Goal: Task Accomplishment & Management: Complete application form

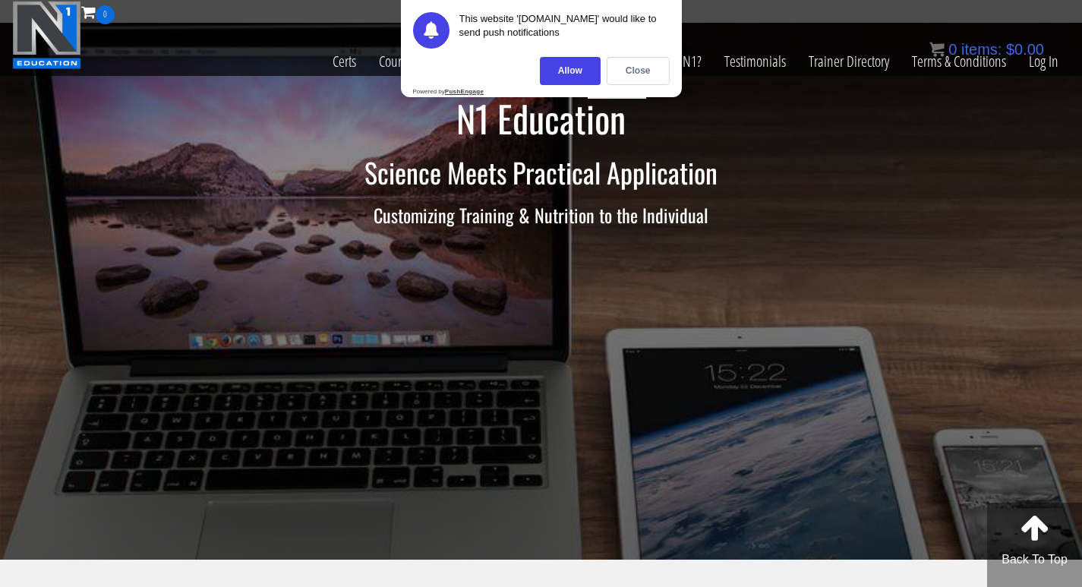
click at [588, 24] on link "Contact" at bounding box center [617, 61] width 58 height 74
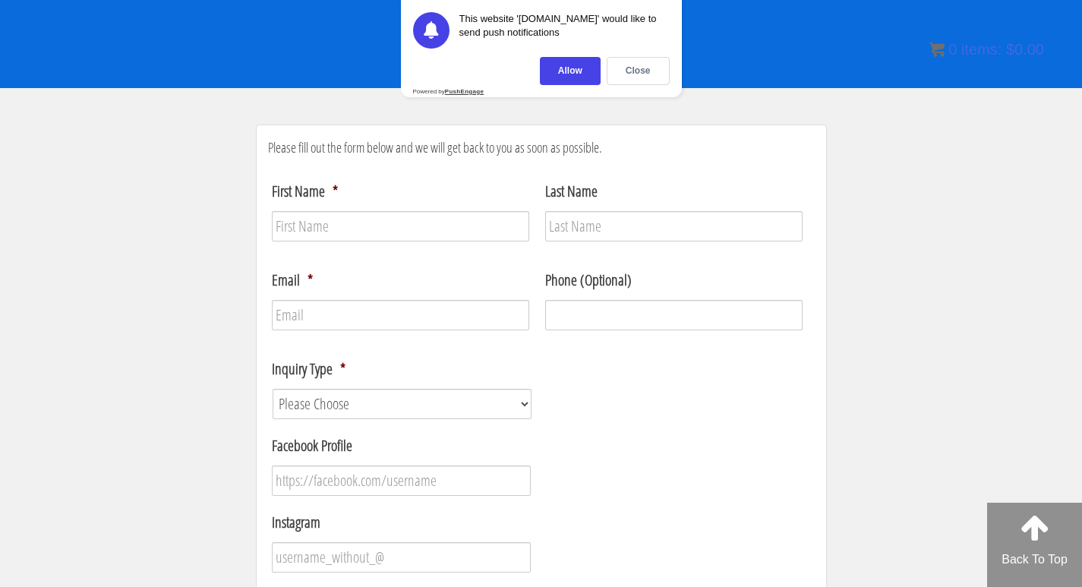
scroll to position [456, 0]
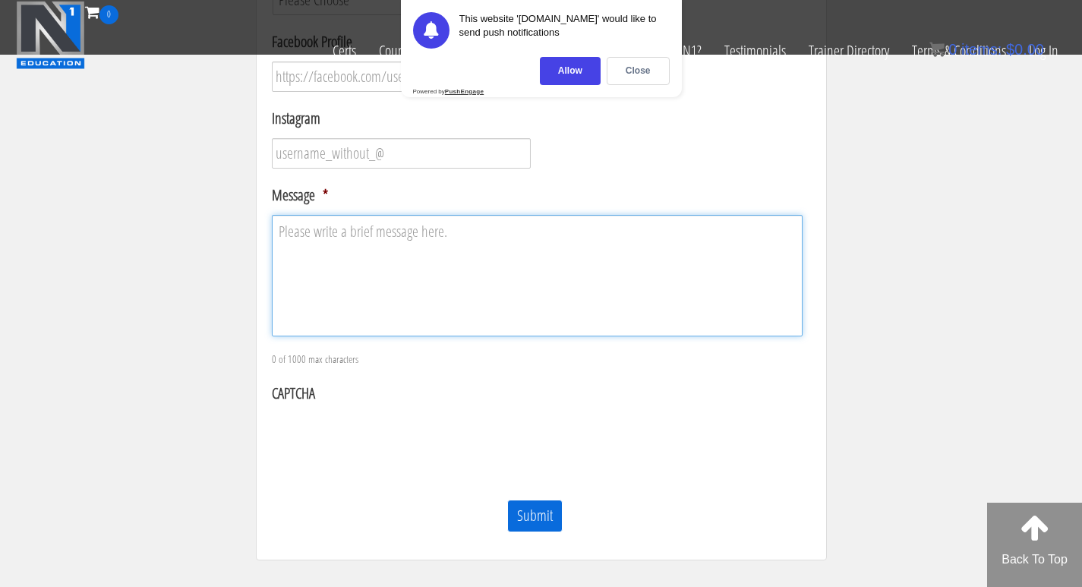
drag, startPoint x: 436, startPoint y: 300, endPoint x: 390, endPoint y: 299, distance: 46.3
click at [434, 296] on textarea "Message *" at bounding box center [537, 275] width 531 height 121
paste textarea "Hi, Your business now has the opportunity to eliminate thousands in credit card…"
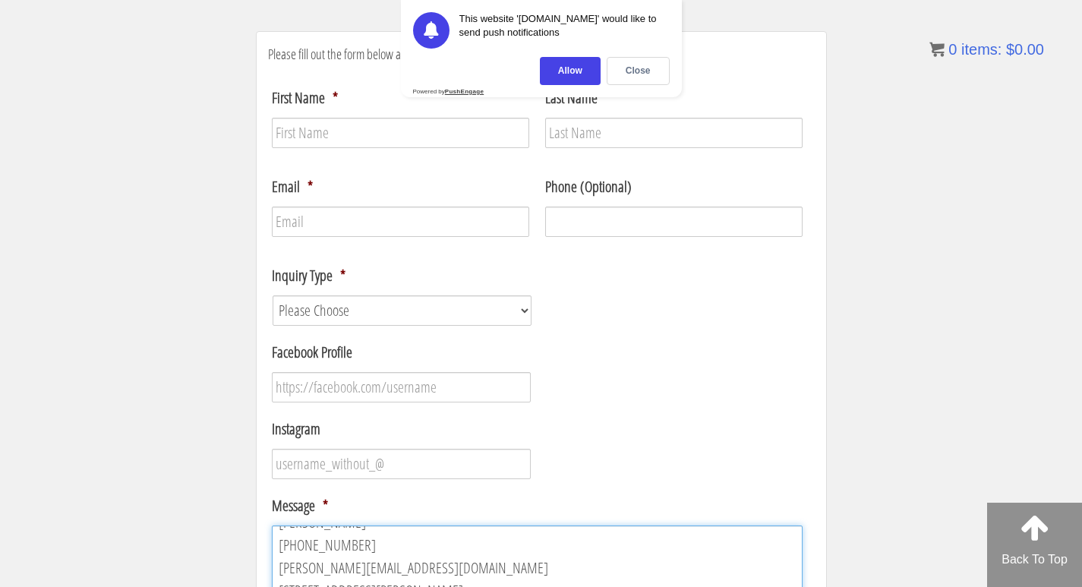
scroll to position [249, 0]
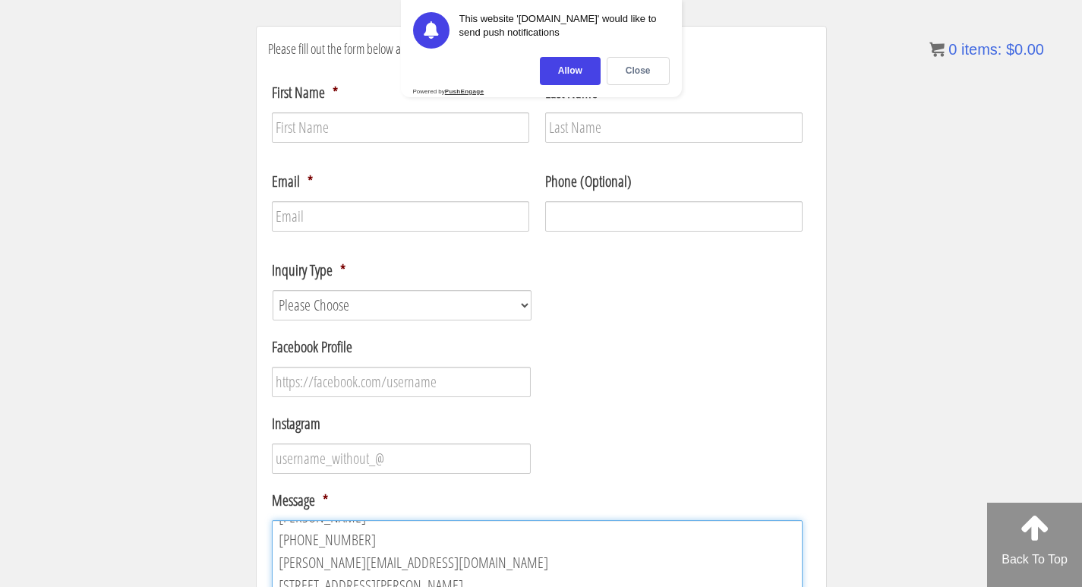
type textarea "Hi, Your business now has the opportunity to eliminate thousands in credit card…"
click at [455, 434] on li "Instagram" at bounding box center [541, 443] width 547 height 62
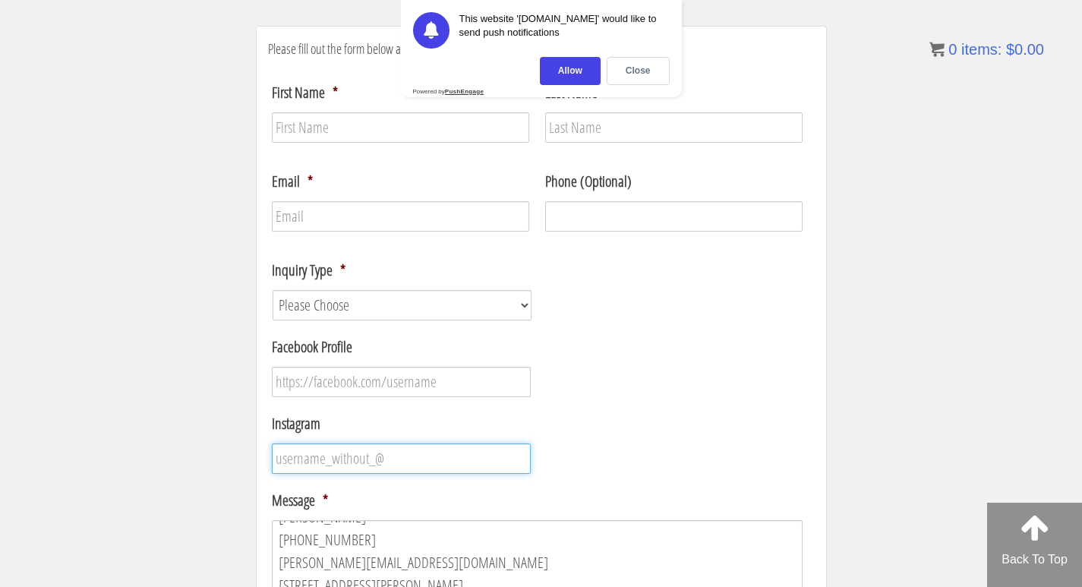
click at [415, 459] on input "Instagram" at bounding box center [402, 458] width 260 height 30
click at [420, 399] on ul "First Name * Last Name Email * Phone (Optional) Inquiry Type * Please Choose Co…" at bounding box center [541, 423] width 547 height 709
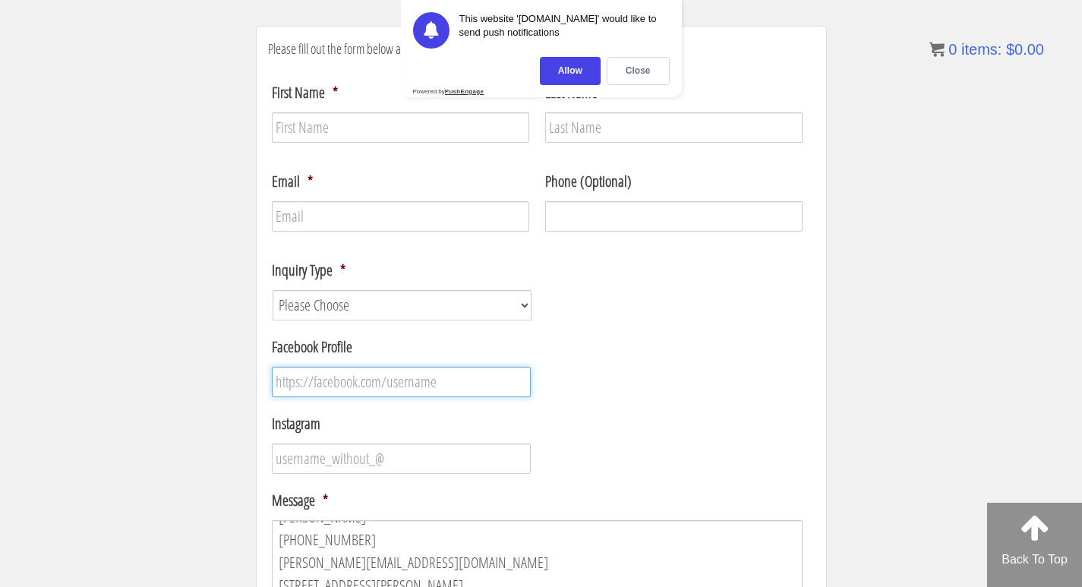
click at [446, 388] on input "Facebook Profile" at bounding box center [402, 382] width 260 height 30
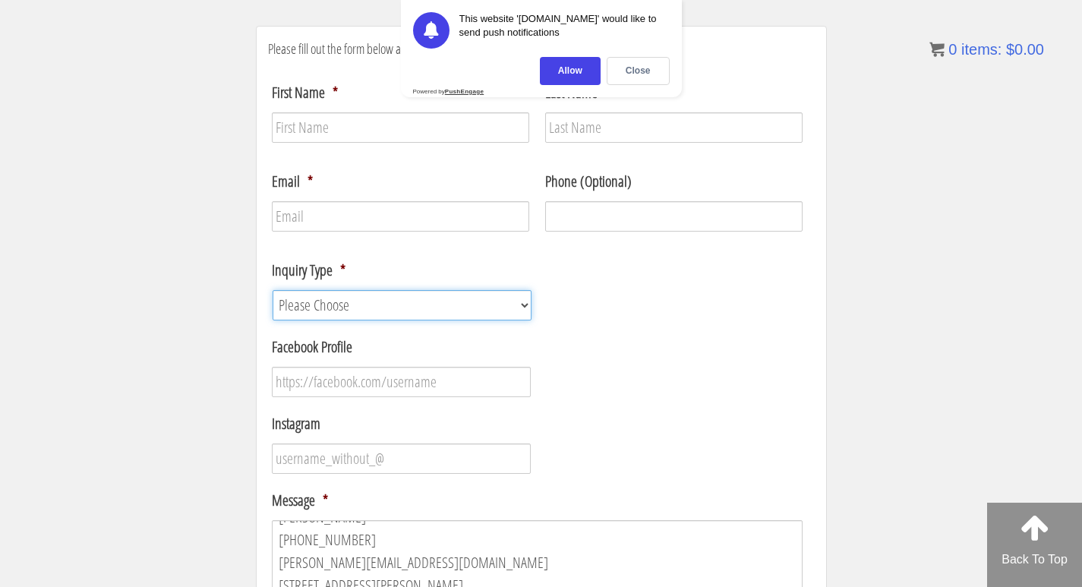
click at [391, 309] on select "Please Choose Course / Certification Information Technical Support Coaching Inq…" at bounding box center [403, 305] width 260 height 30
select select "Coaching Inquiry"
click at [273, 290] on select "Please Choose Course / Certification Information Technical Support Coaching Inq…" at bounding box center [403, 305] width 260 height 30
drag, startPoint x: 383, startPoint y: 241, endPoint x: 423, endPoint y: 226, distance: 42.3
click at [384, 240] on ul "First Name * Last Name Email * Phone (Optional) Inquiry Type * Please Choose Co…" at bounding box center [541, 423] width 547 height 709
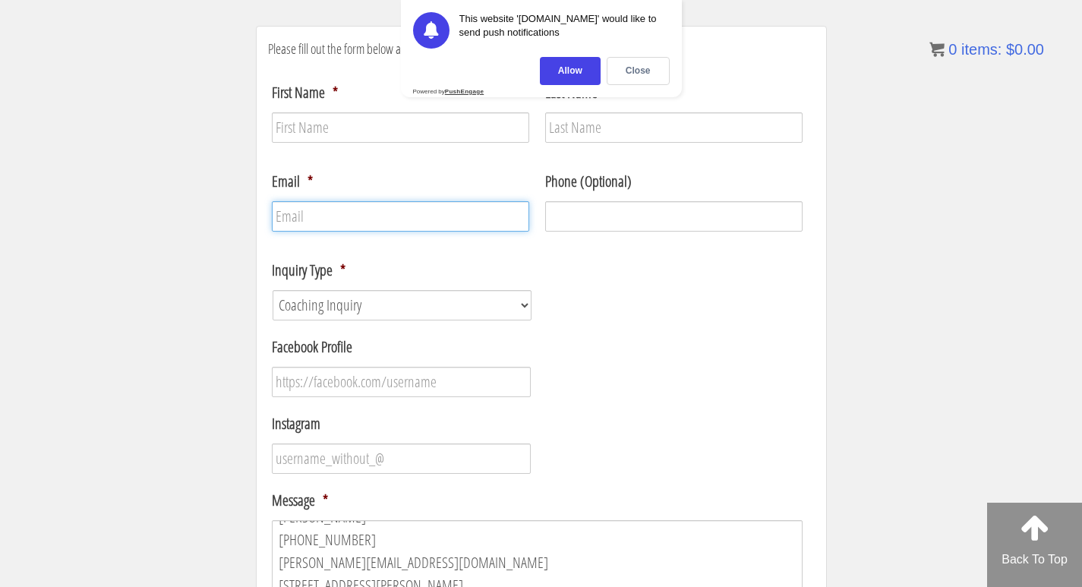
click at [434, 219] on input "Email *" at bounding box center [400, 216] width 257 height 30
type input "[PERSON_NAME][EMAIL_ADDRESS][DOMAIN_NAME]"
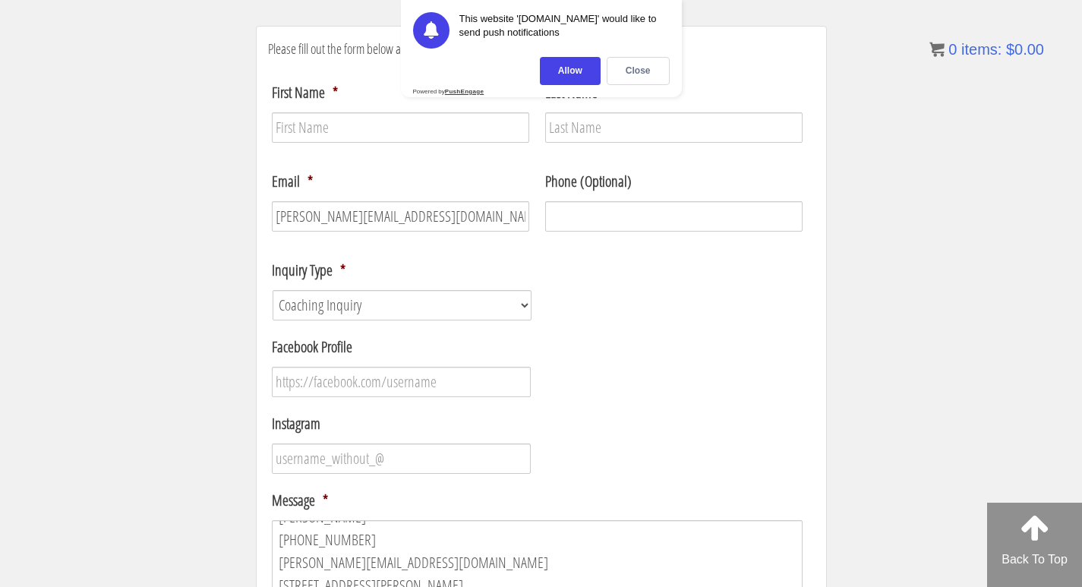
type input "[PERSON_NAME]"
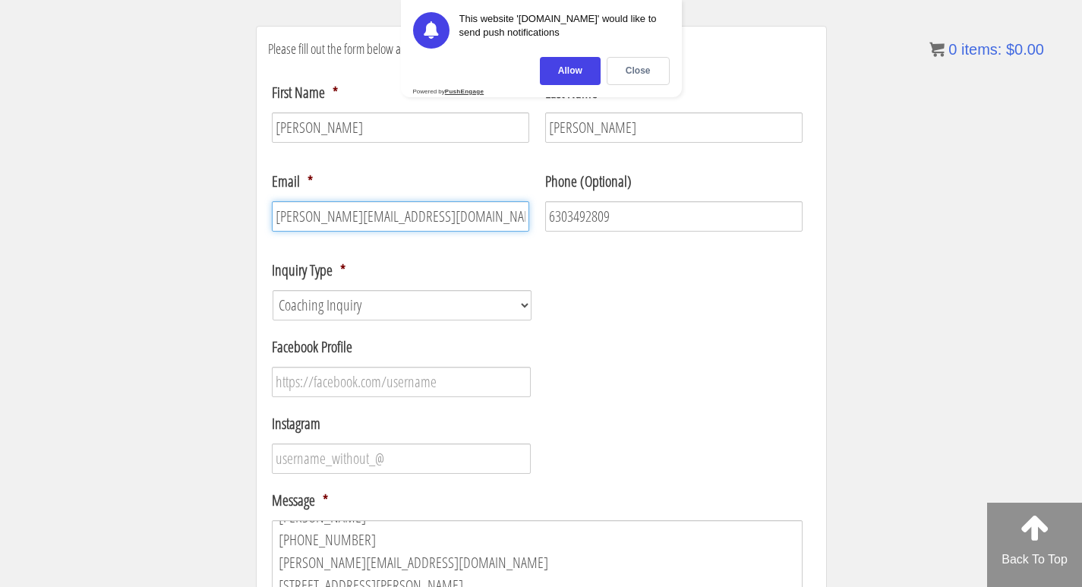
type input "[PHONE_NUMBER]"
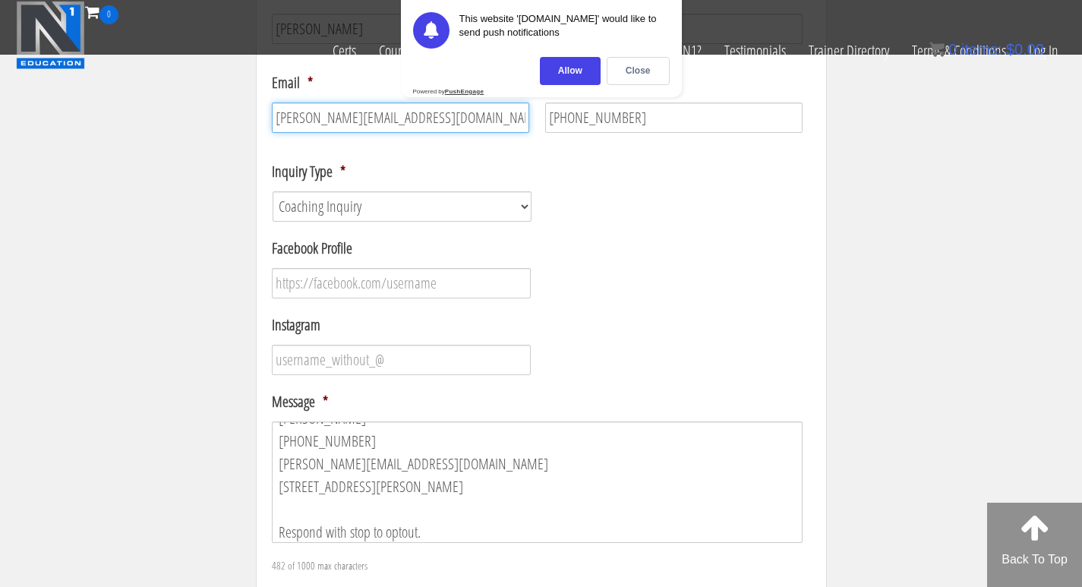
scroll to position [477, 0]
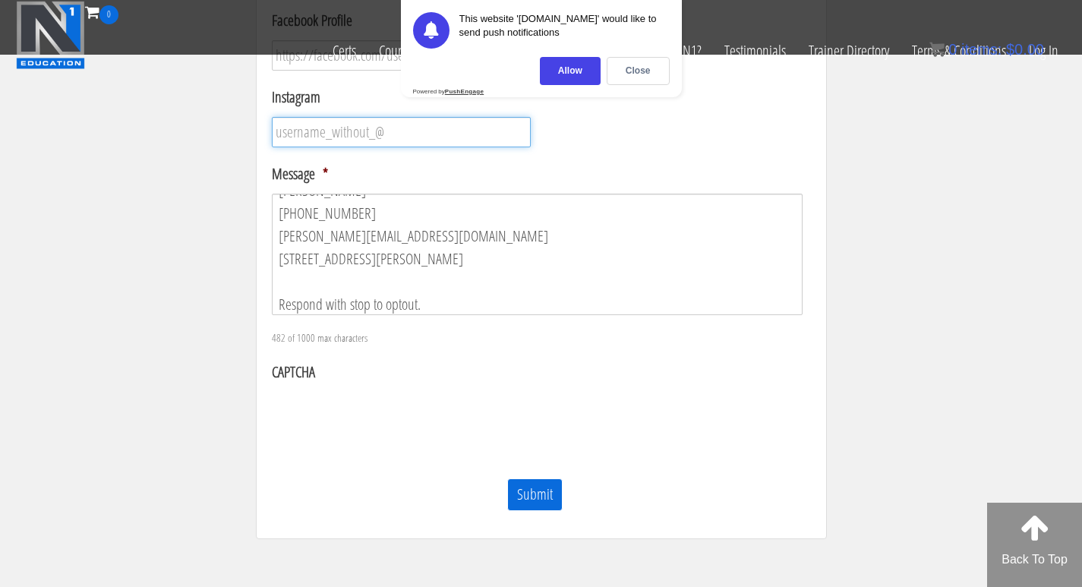
click at [399, 139] on input "Instagram" at bounding box center [402, 132] width 260 height 30
type input "-"
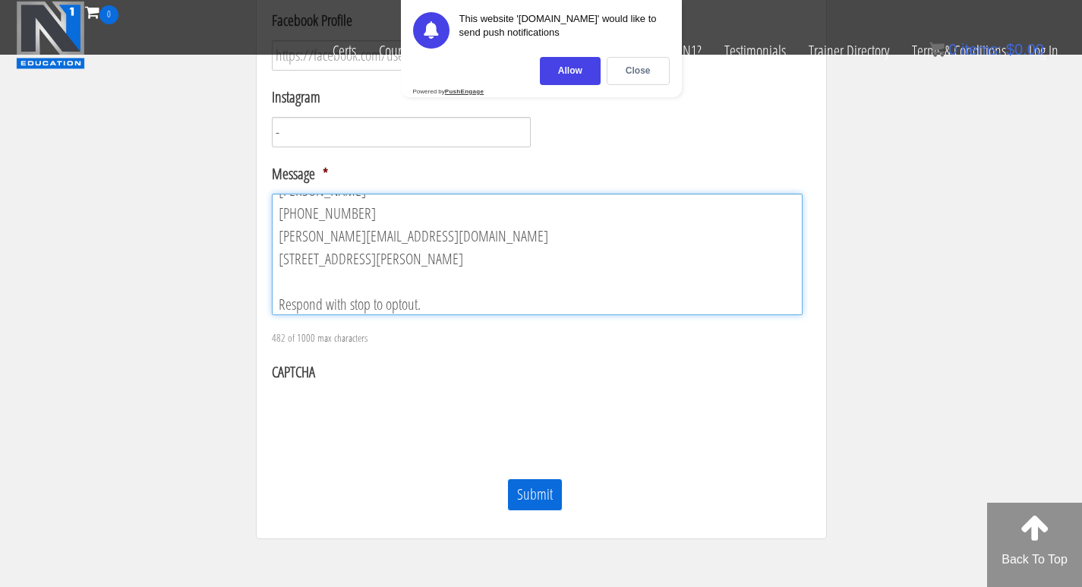
click at [313, 239] on textarea "Hi, Your business now has the opportunity to eliminate thousands in credit card…" at bounding box center [537, 254] width 531 height 121
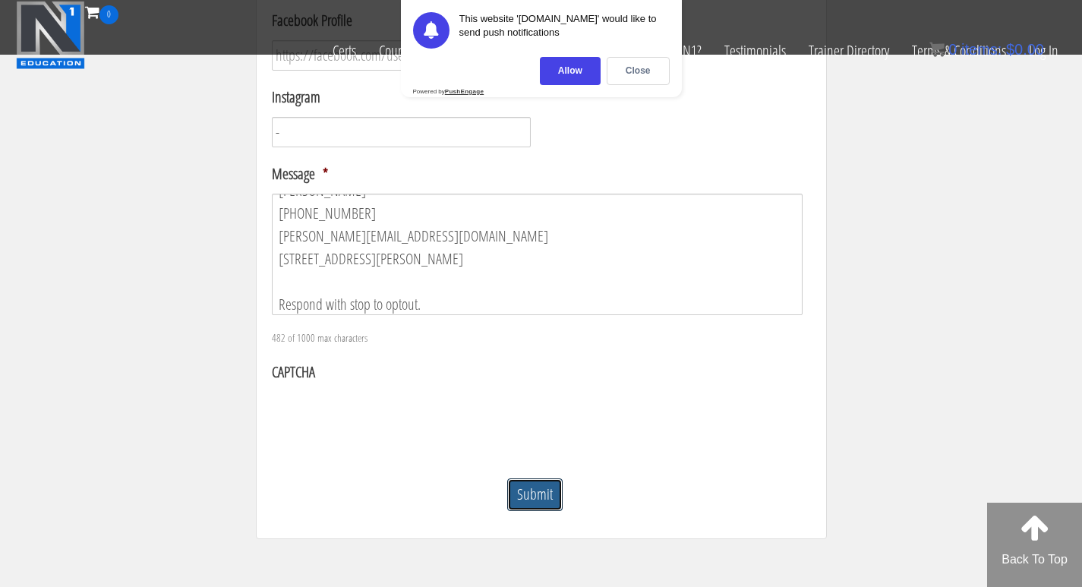
drag, startPoint x: 562, startPoint y: 493, endPoint x: 552, endPoint y: 493, distance: 9.9
click at [560, 493] on input "Submit" at bounding box center [534, 494] width 55 height 33
click at [545, 493] on input "Submit" at bounding box center [524, 494] width 55 height 33
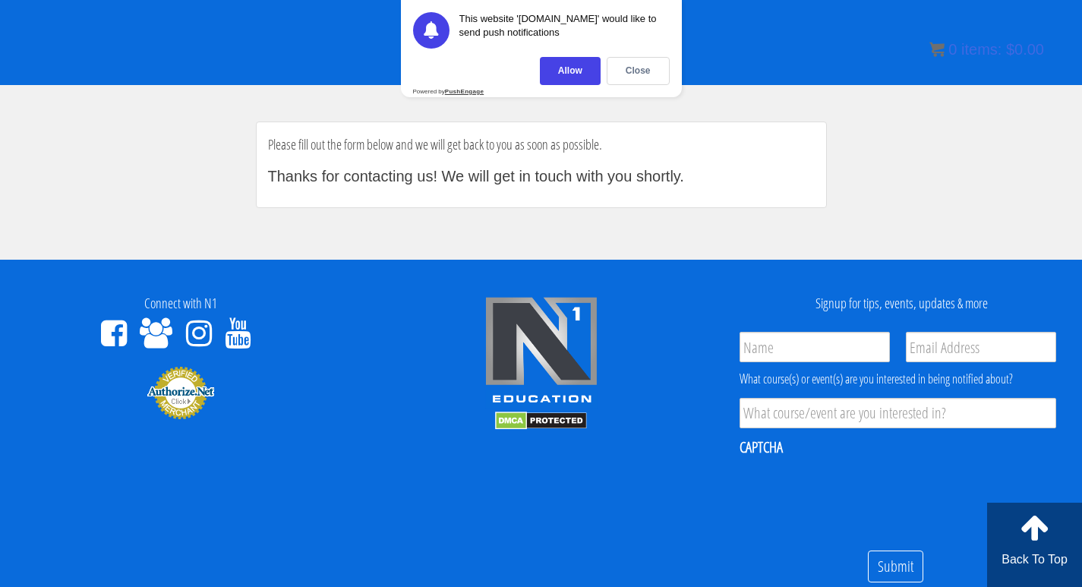
scroll to position [159, 0]
